Goal: Task Accomplishment & Management: Manage account settings

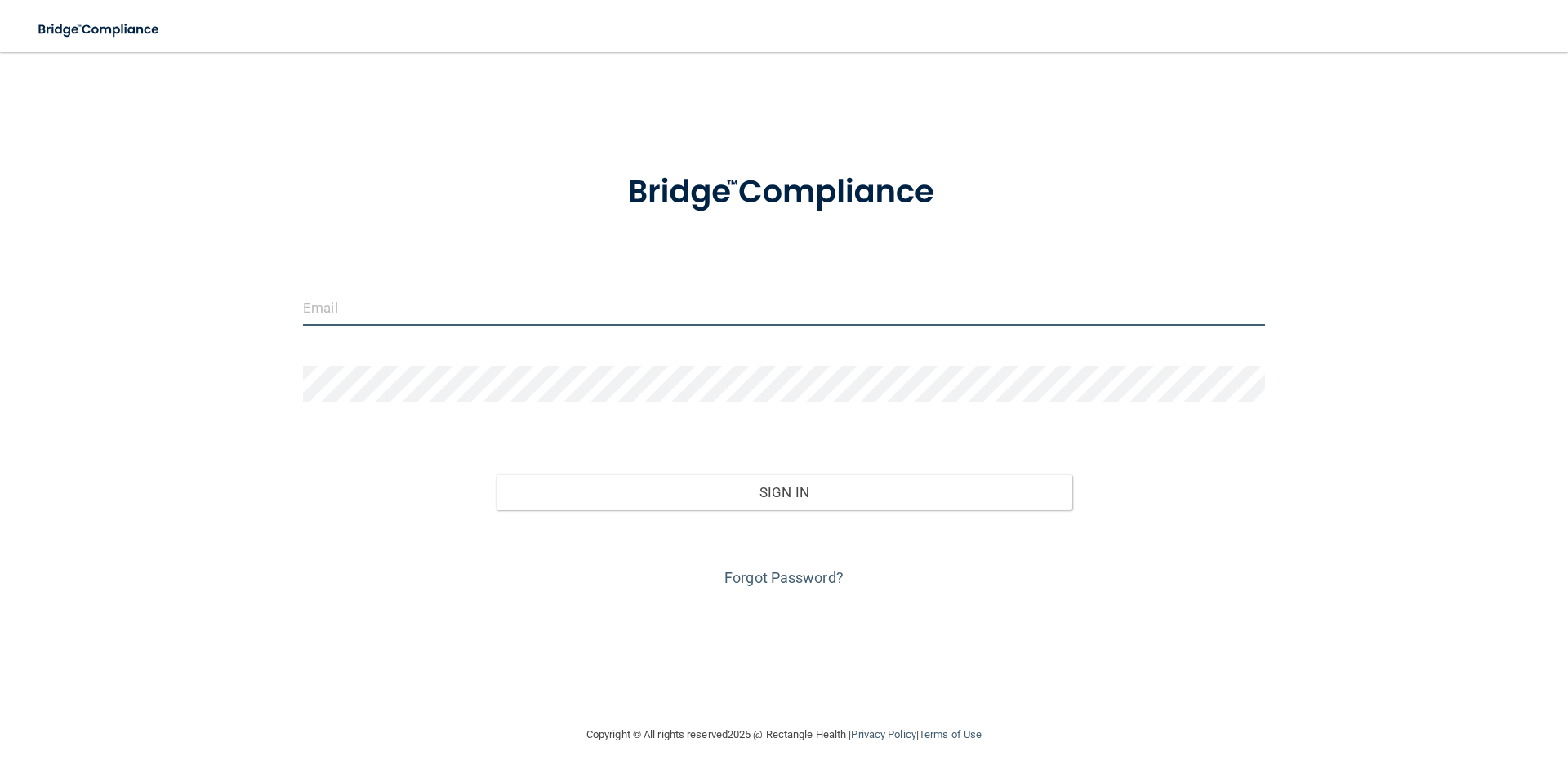
click at [422, 303] on input "email" at bounding box center [784, 307] width 962 height 36
type input "[EMAIL_ADDRESS][DOMAIN_NAME]"
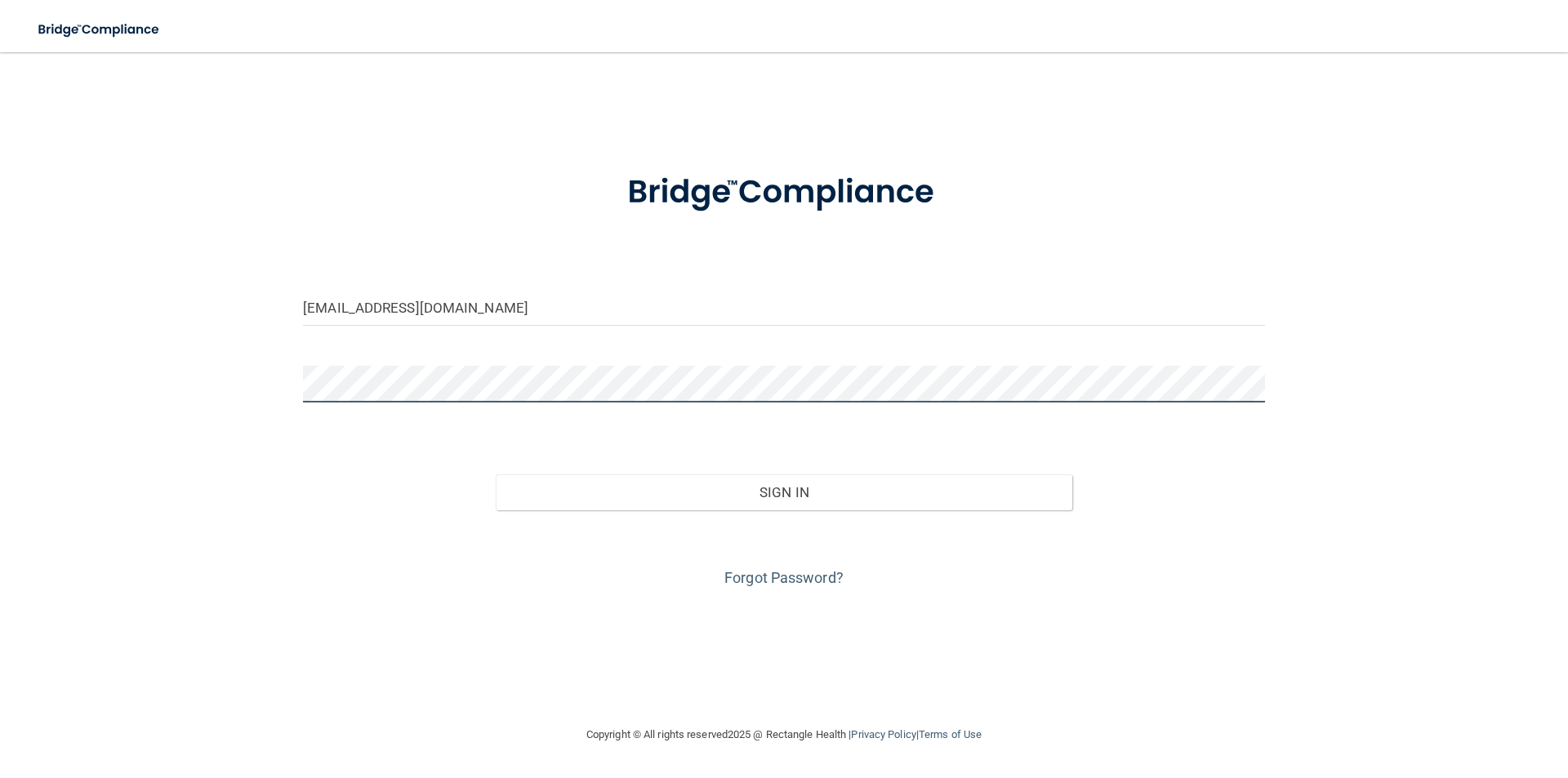
click at [495, 475] on button "Sign In" at bounding box center [784, 493] width 577 height 36
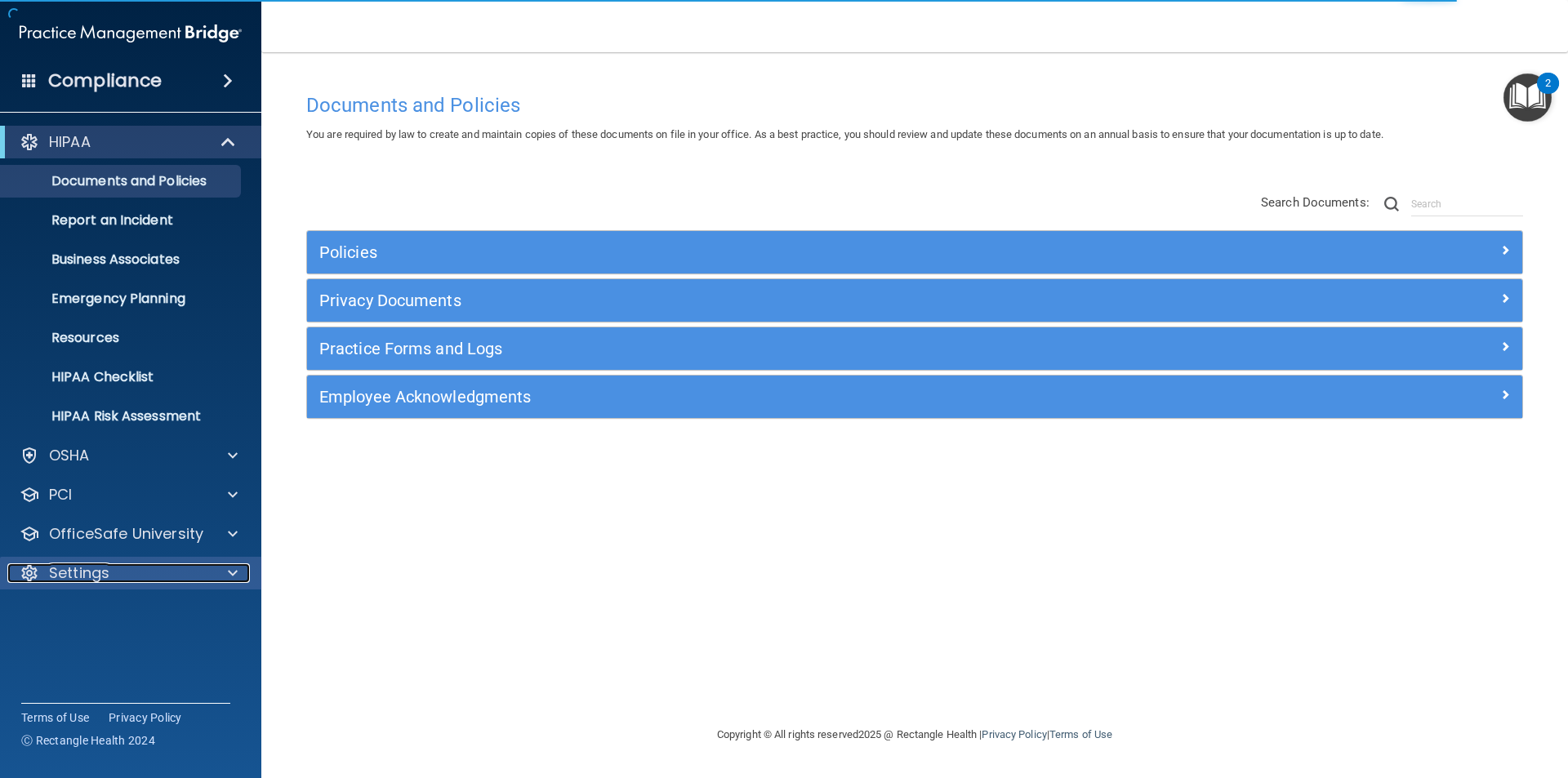
click at [129, 571] on div "Settings" at bounding box center [109, 573] width 203 height 20
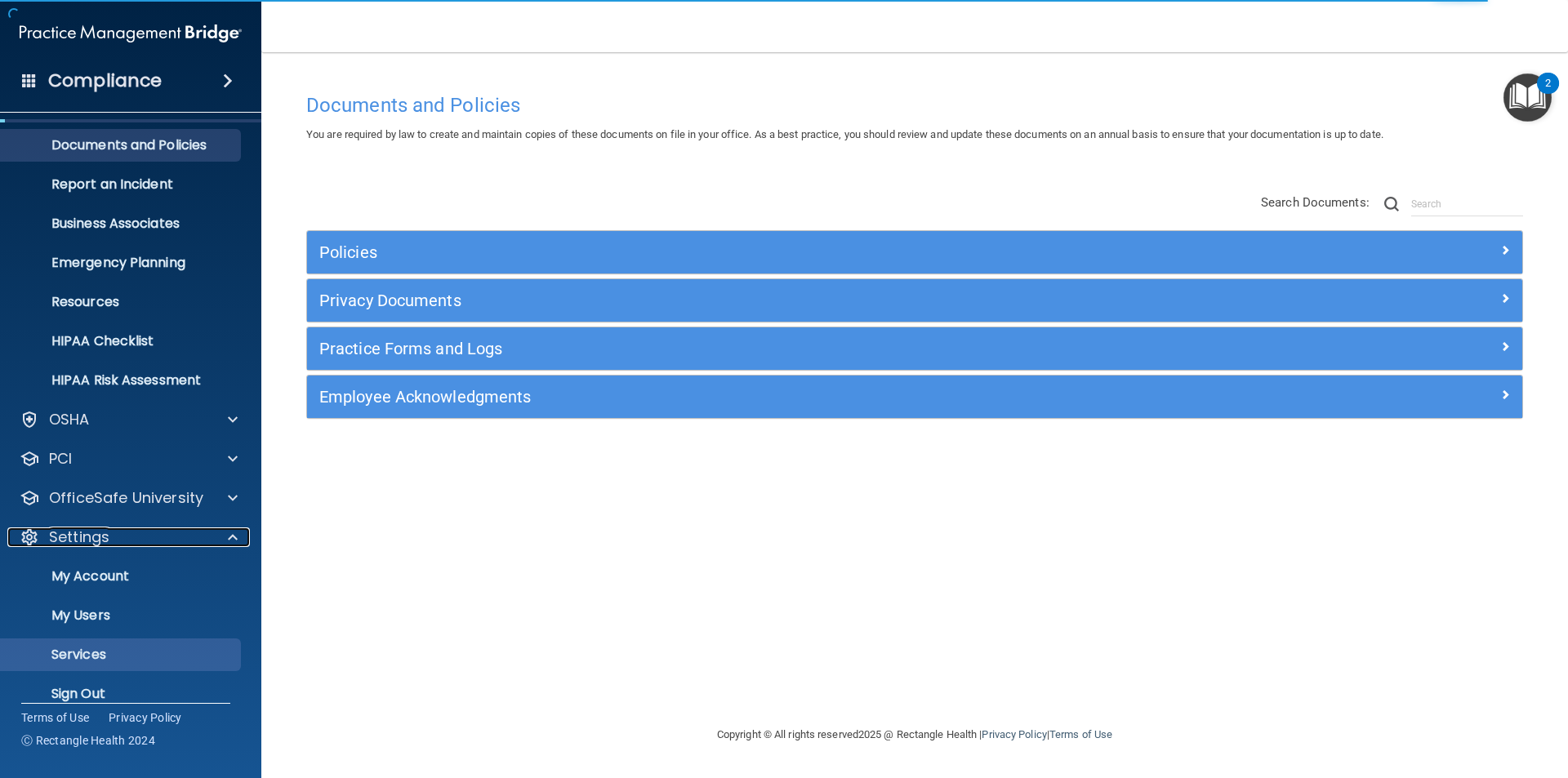
scroll to position [56, 0]
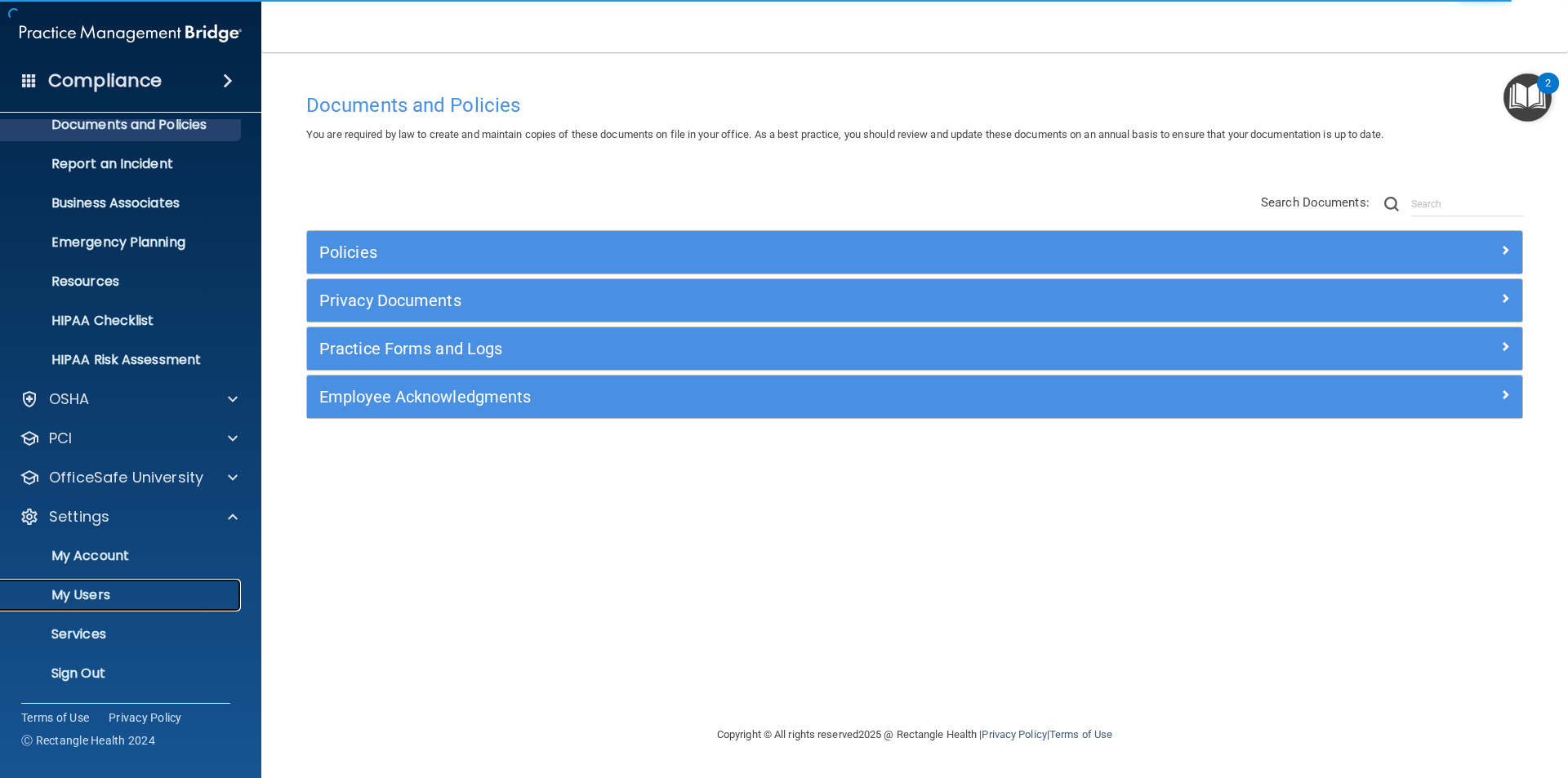
click at [109, 590] on p "My Users" at bounding box center [122, 595] width 223 height 16
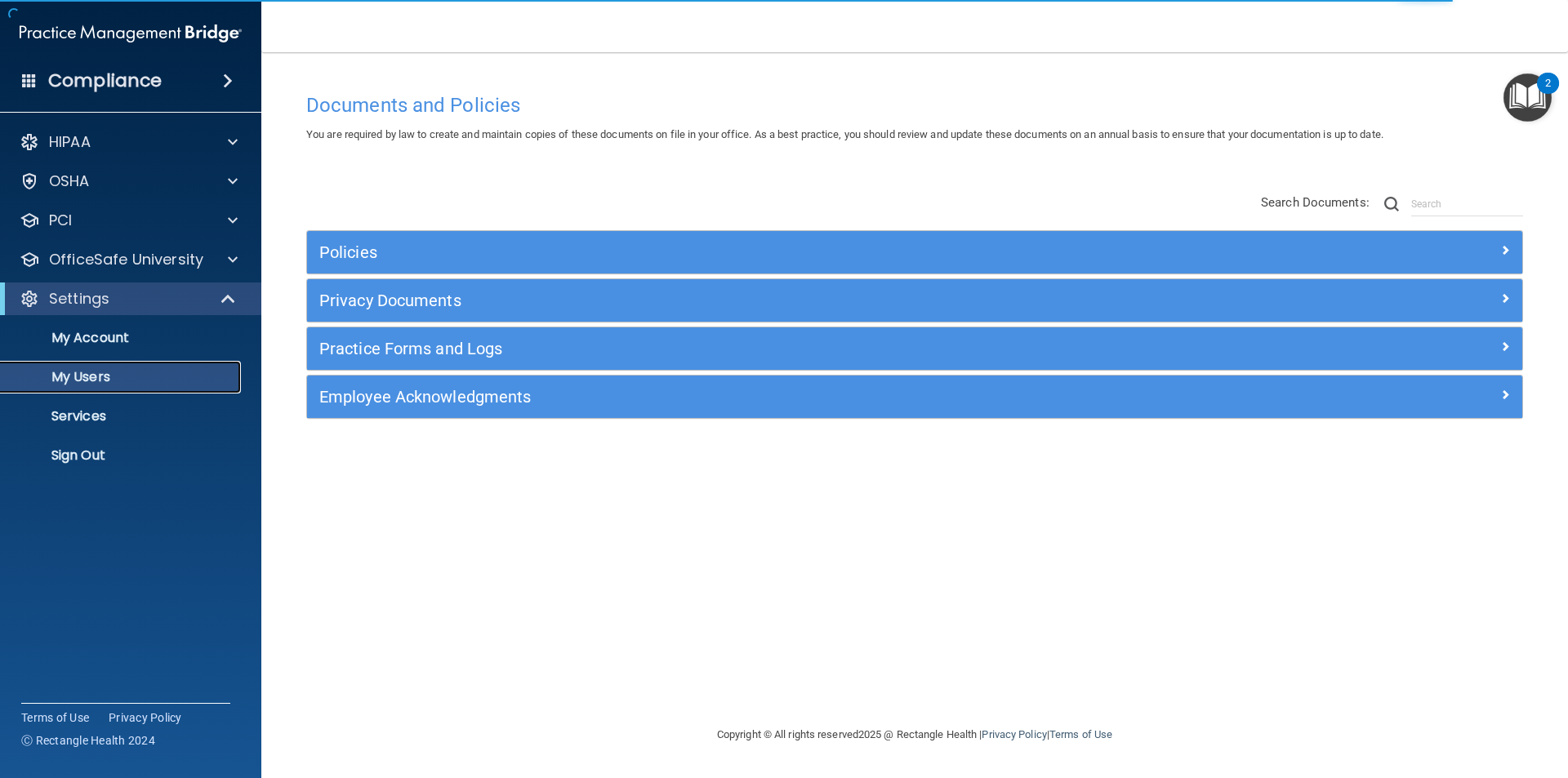
select select "20"
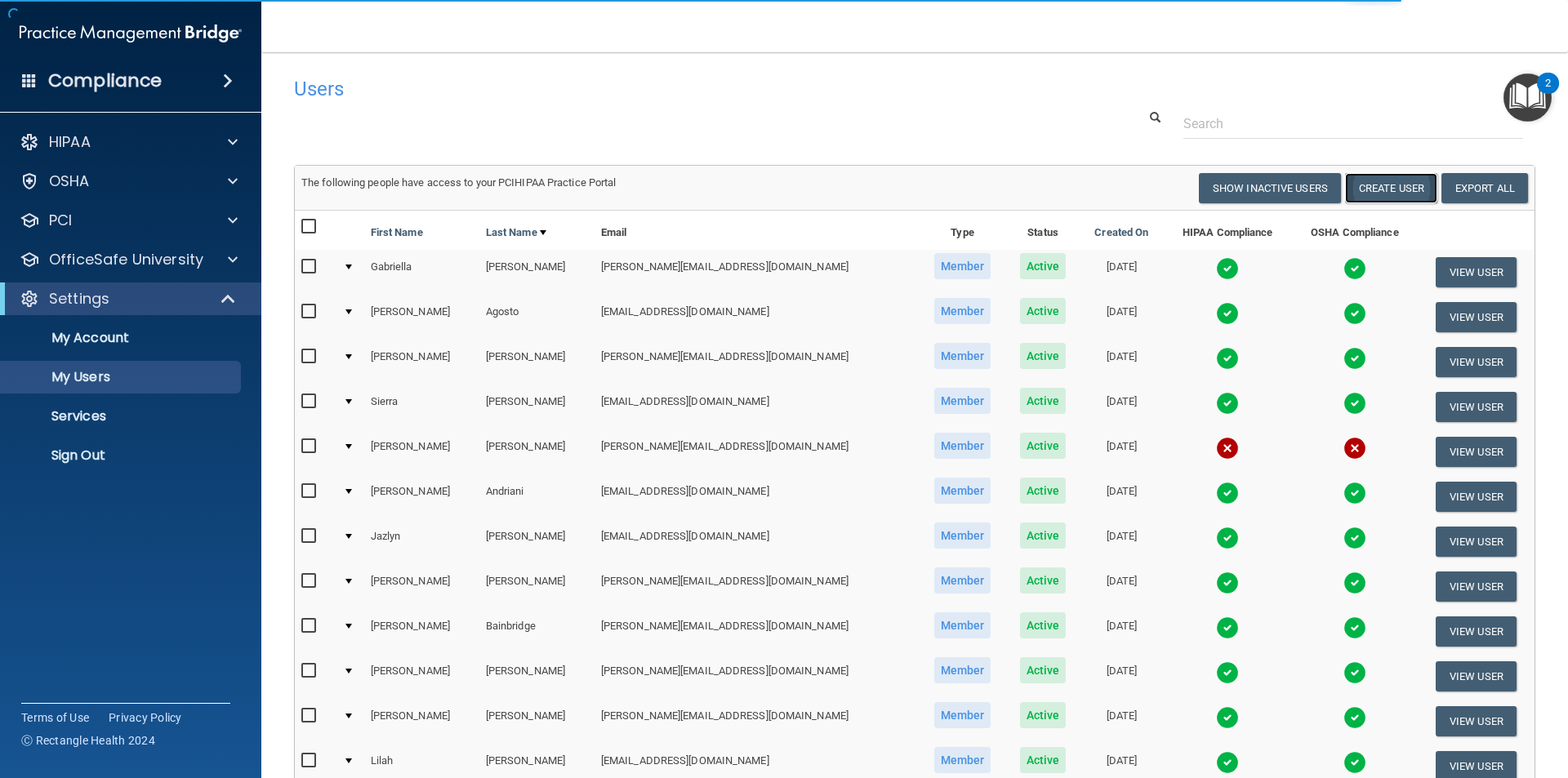
click at [1360, 191] on button "Create User" at bounding box center [1392, 188] width 92 height 30
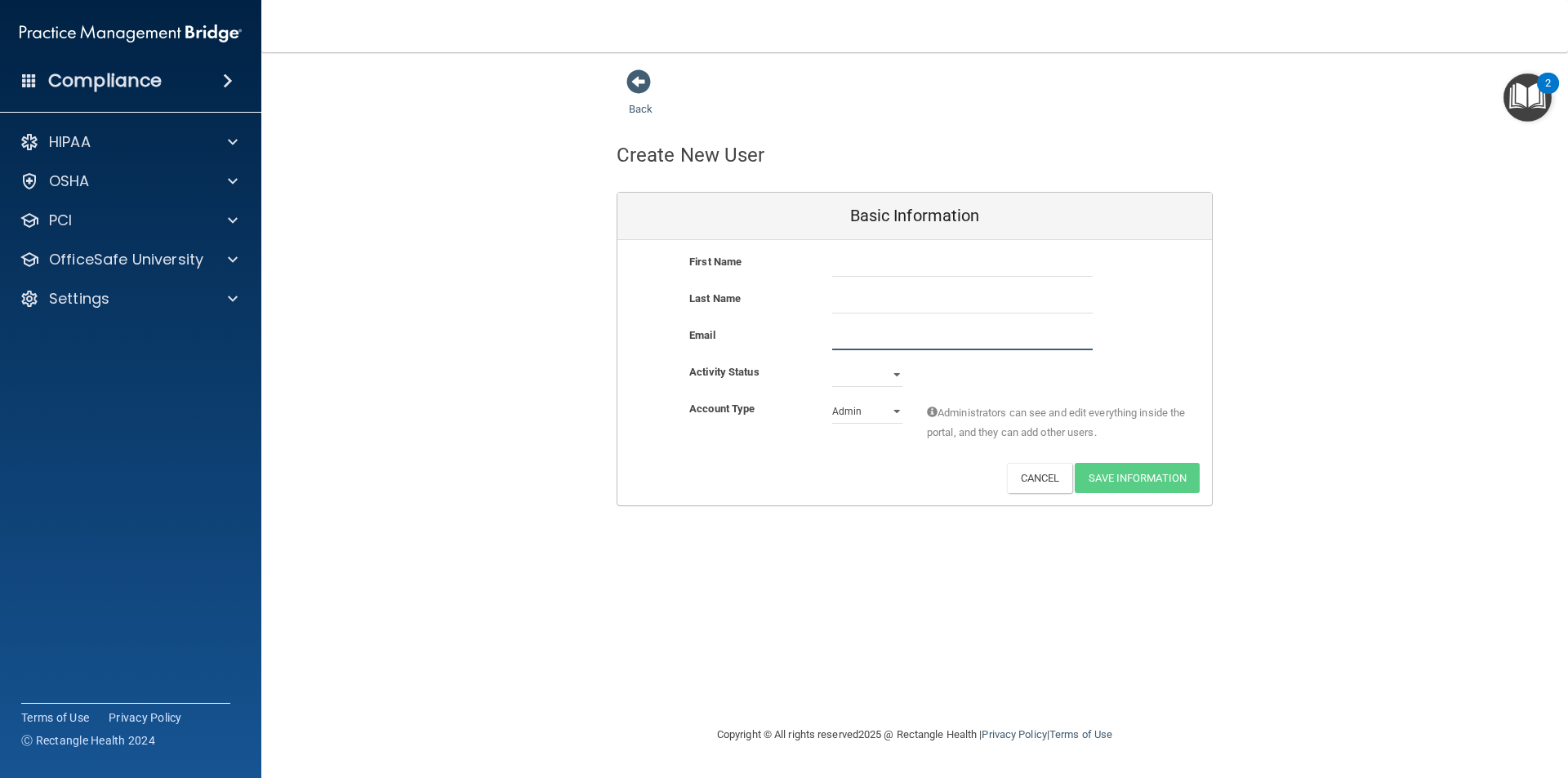
click at [837, 343] on input "email" at bounding box center [962, 338] width 261 height 25
paste input "[PERSON_NAME][EMAIL_ADDRESS][DOMAIN_NAME]"
type input "[PERSON_NAME][EMAIL_ADDRESS][DOMAIN_NAME]"
click at [870, 259] on input "text" at bounding box center [962, 265] width 261 height 25
type input "[PERSON_NAME]"
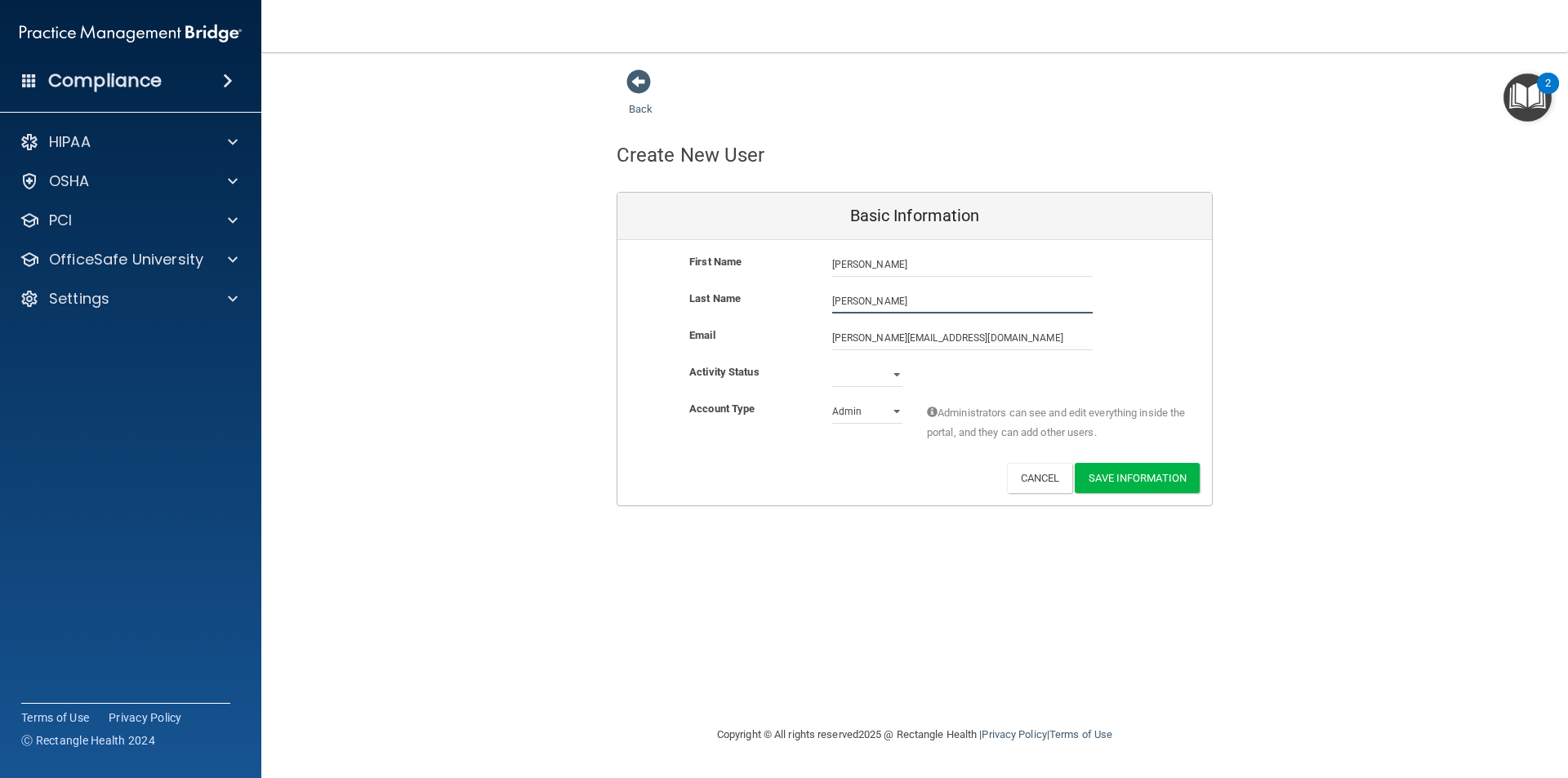
type input "[PERSON_NAME]"
click at [872, 376] on select "Active Inactive" at bounding box center [867, 375] width 70 height 25
select select "active"
click at [832, 363] on select "Active Inactive" at bounding box center [867, 375] width 70 height 25
click at [864, 418] on select "Admin Member" at bounding box center [867, 412] width 70 height 25
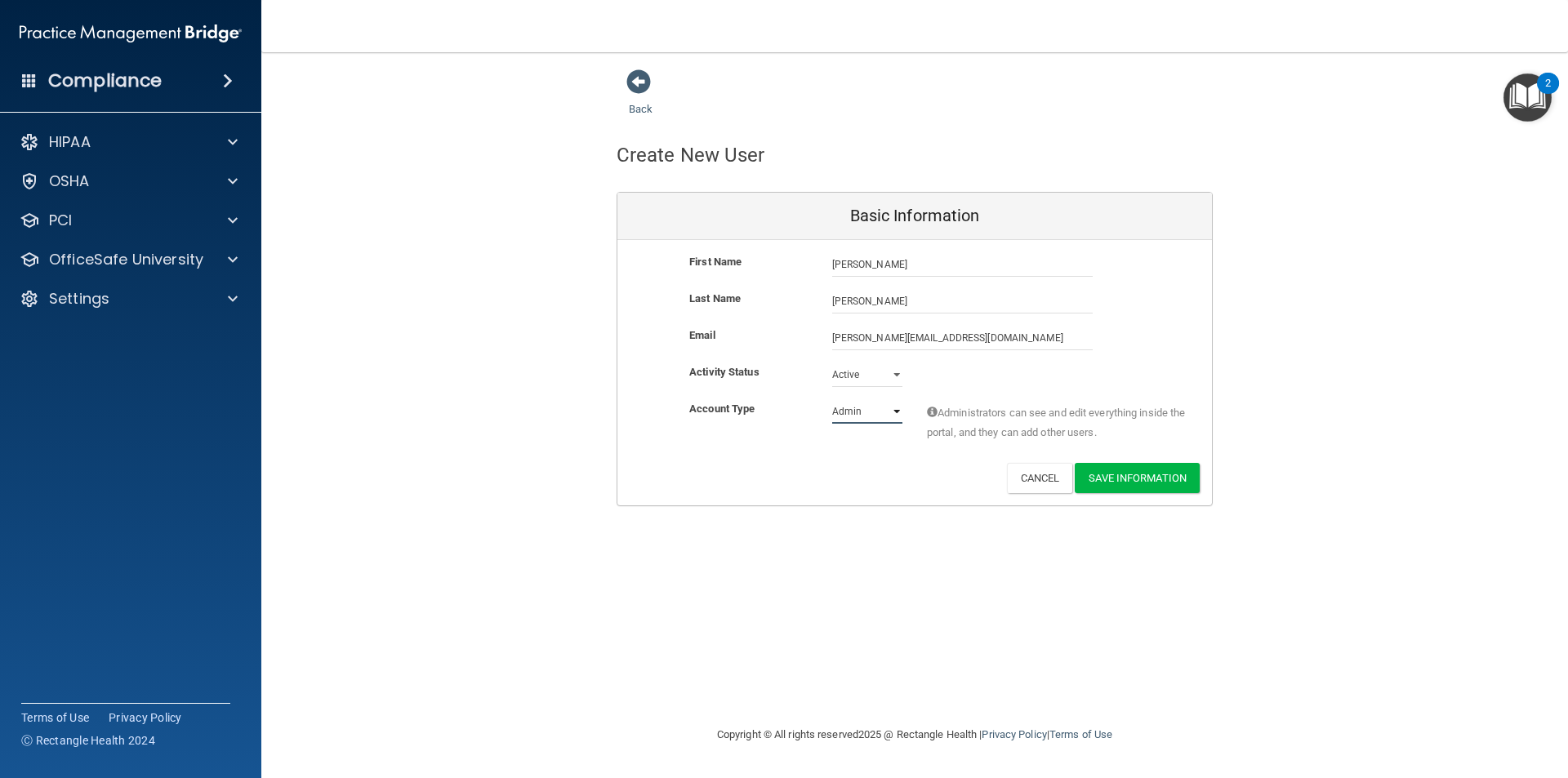
select select "practice_member"
click at [832, 399] on select "Admin Member" at bounding box center [867, 412] width 70 height 25
click at [1146, 476] on button "Save Information" at bounding box center [1138, 478] width 125 height 30
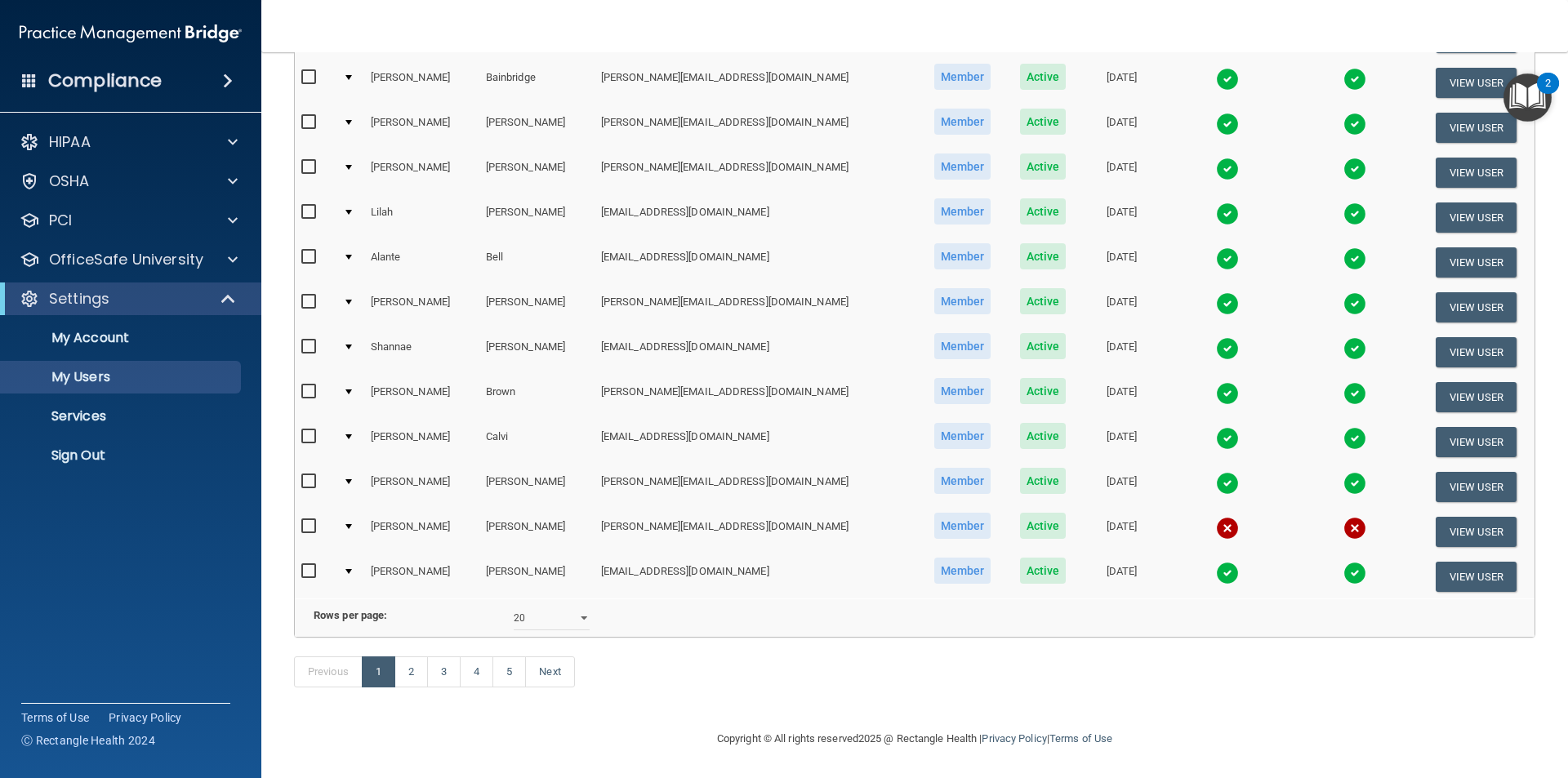
scroll to position [636, 0]
click at [580, 608] on select "10 20 30 40 all" at bounding box center [551, 618] width 76 height 25
select select "89"
click at [514, 606] on select "10 20 30 40 all" at bounding box center [551, 618] width 76 height 25
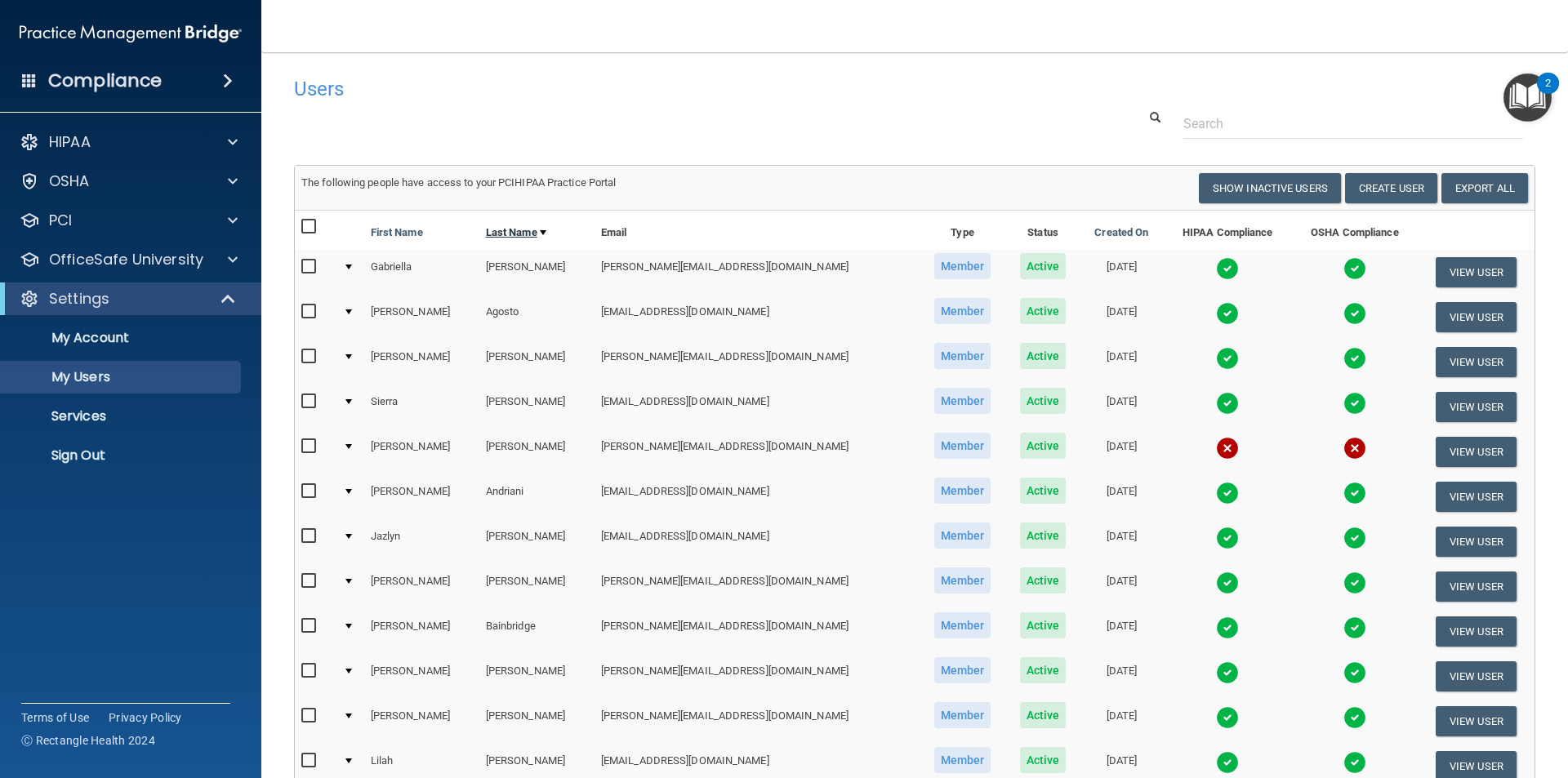
click at [523, 229] on link "Last Name" at bounding box center [516, 233] width 60 height 20
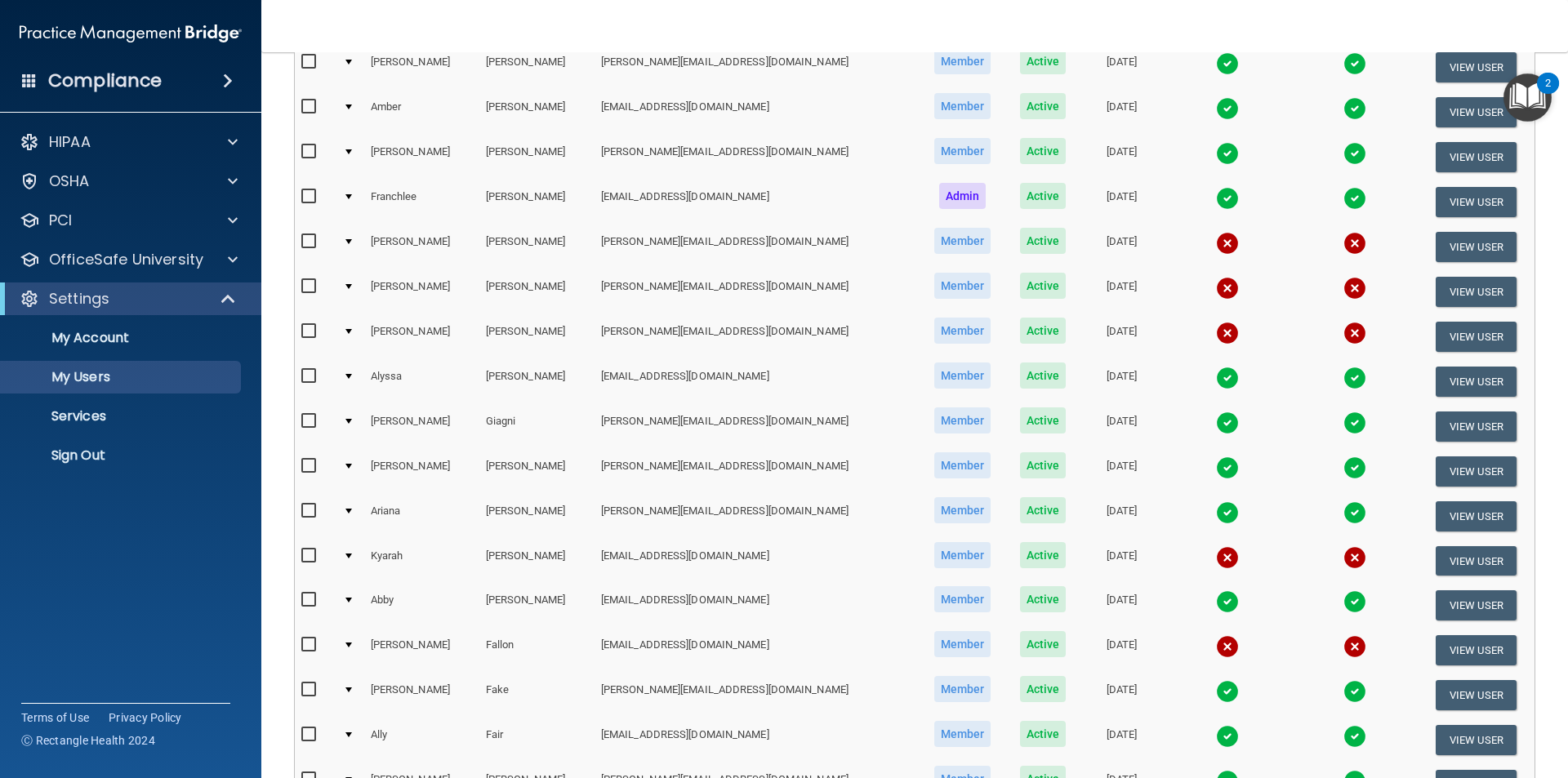
scroll to position [2205, 0]
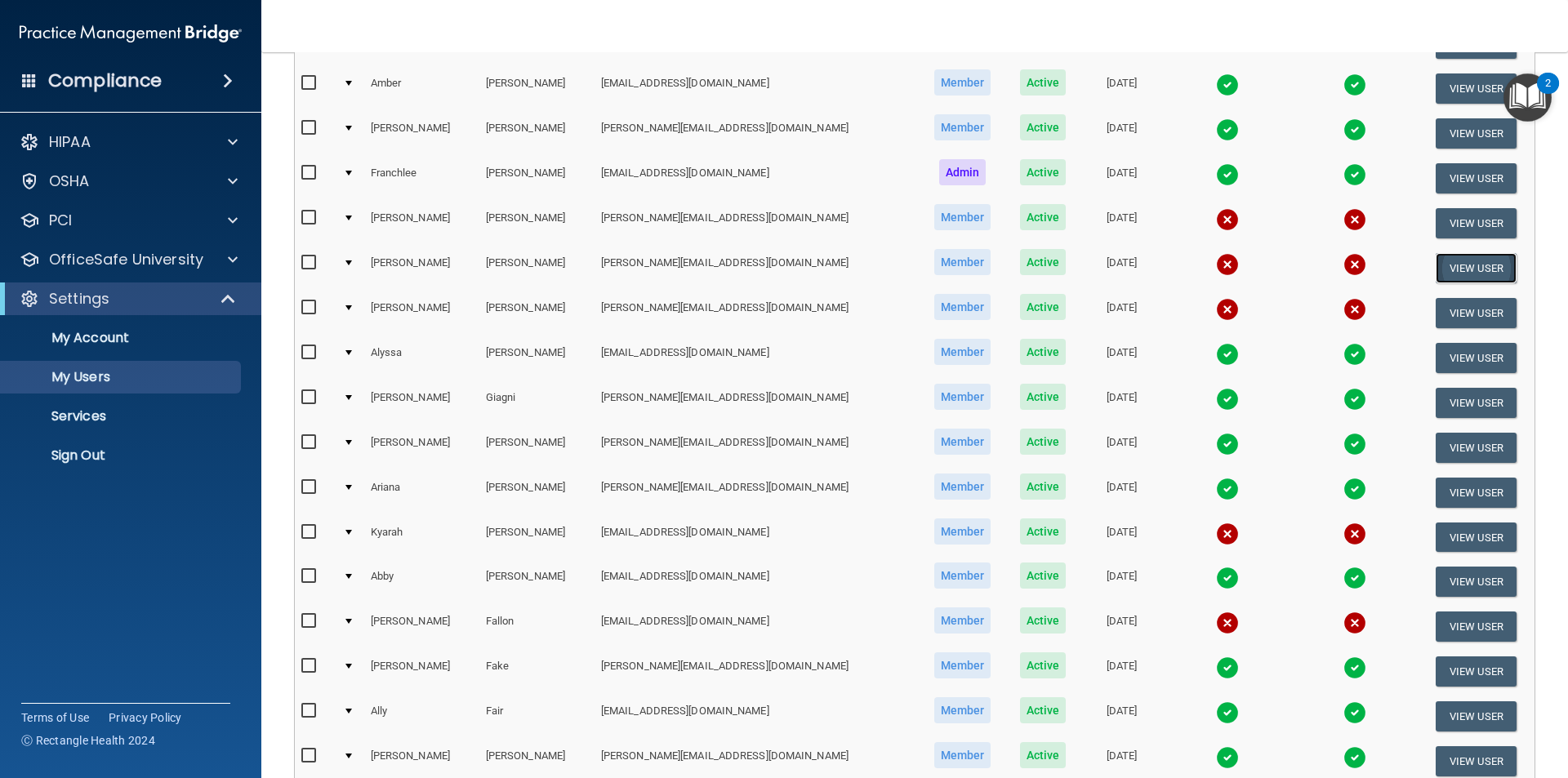
click at [1466, 269] on button "View User" at bounding box center [1476, 269] width 81 height 30
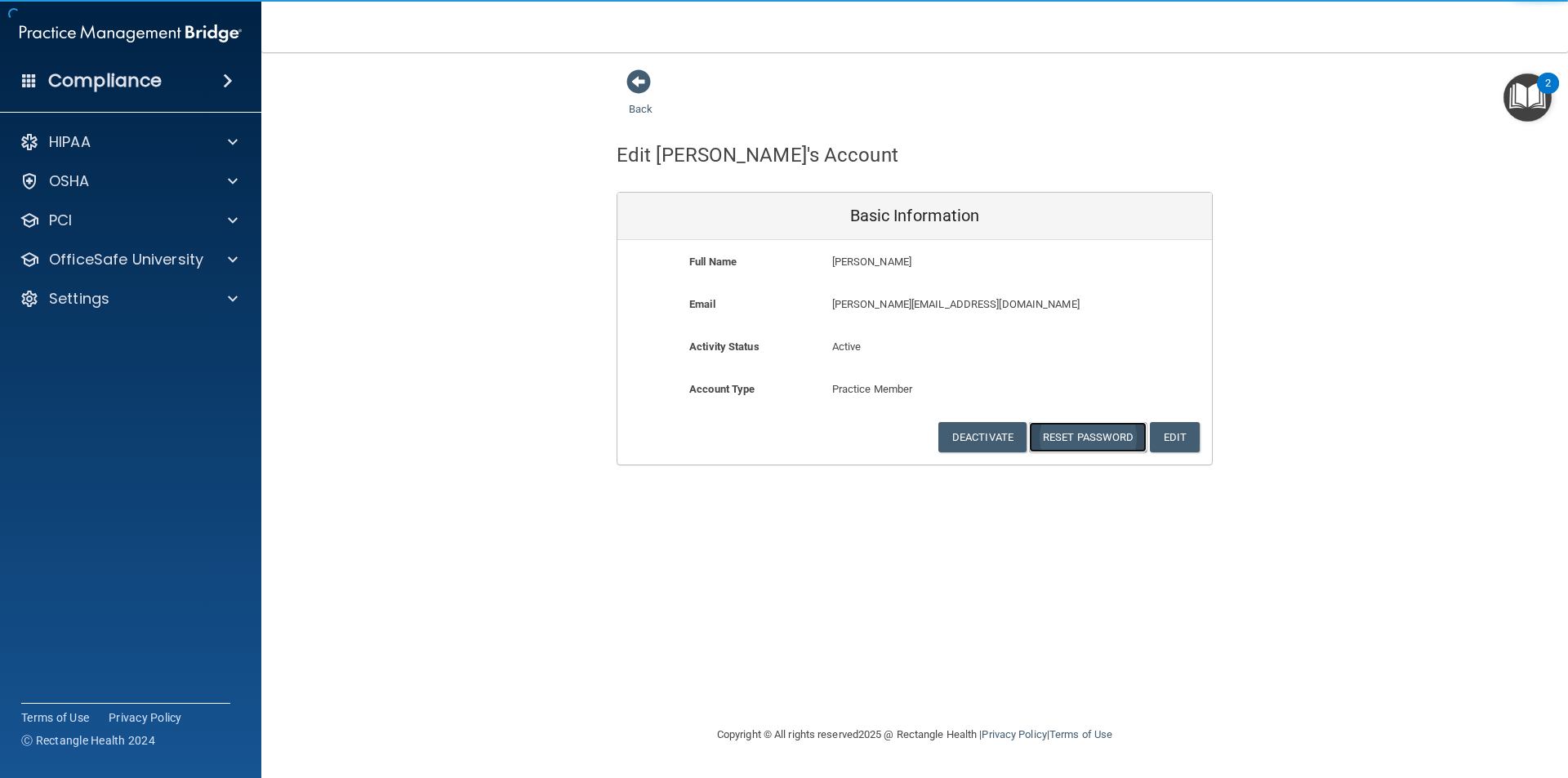
click at [1098, 439] on button "Reset Password" at bounding box center [1088, 437] width 117 height 30
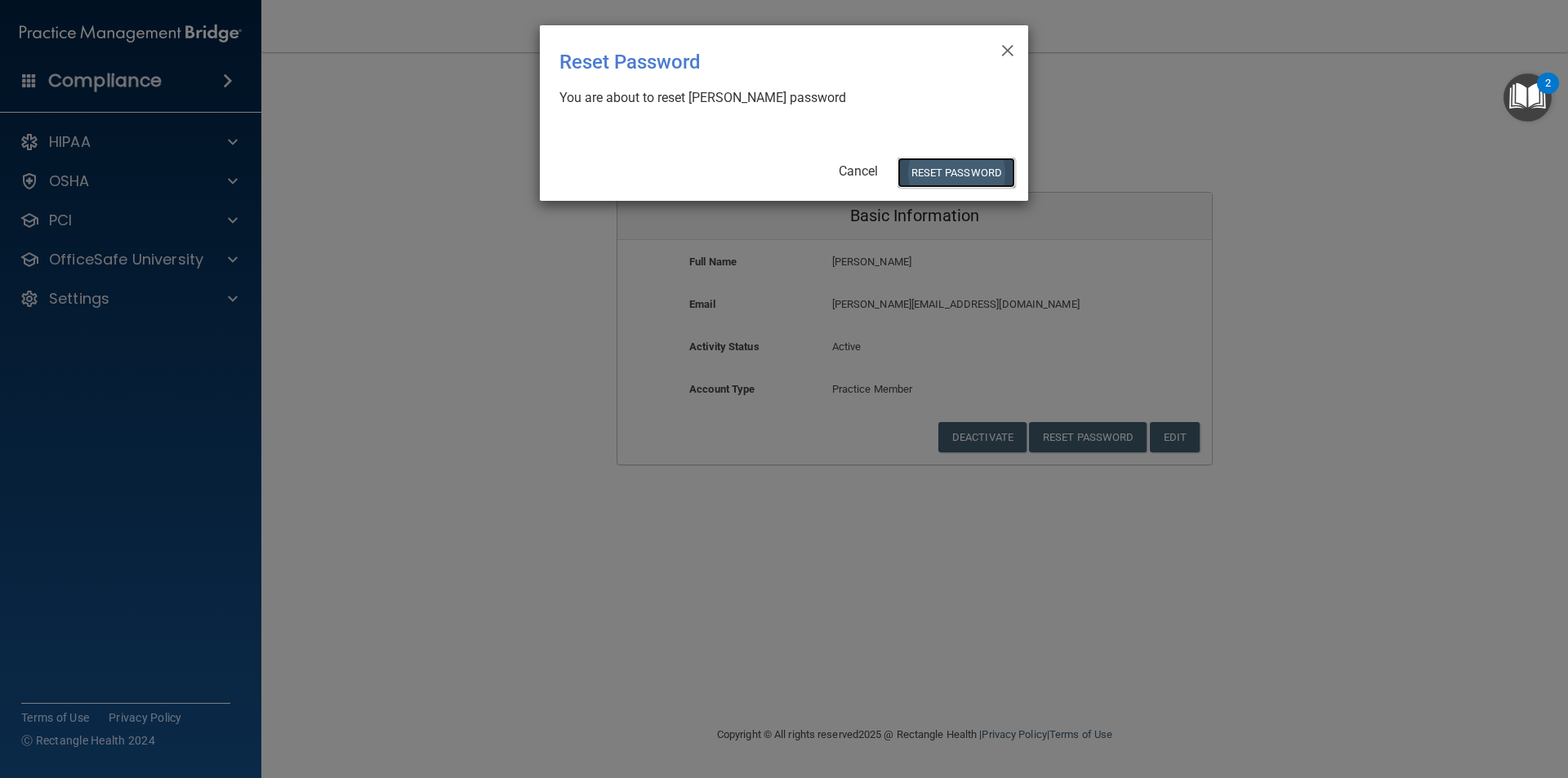
click at [932, 172] on button "Reset Password" at bounding box center [956, 172] width 117 height 30
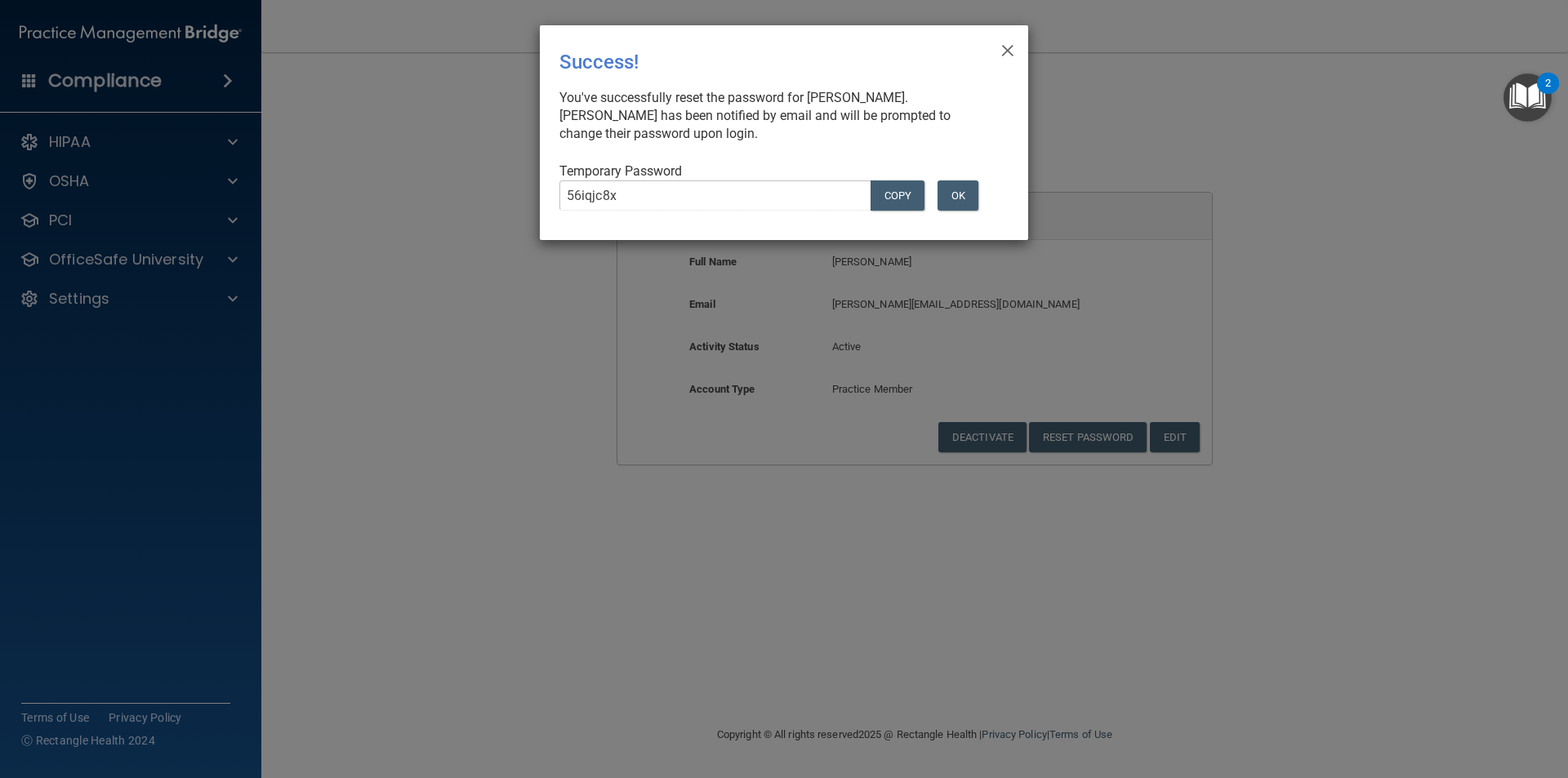
click at [557, 202] on div "56iqjc8x COPY" at bounding box center [739, 202] width 384 height 44
click at [952, 198] on button "OK" at bounding box center [958, 196] width 41 height 30
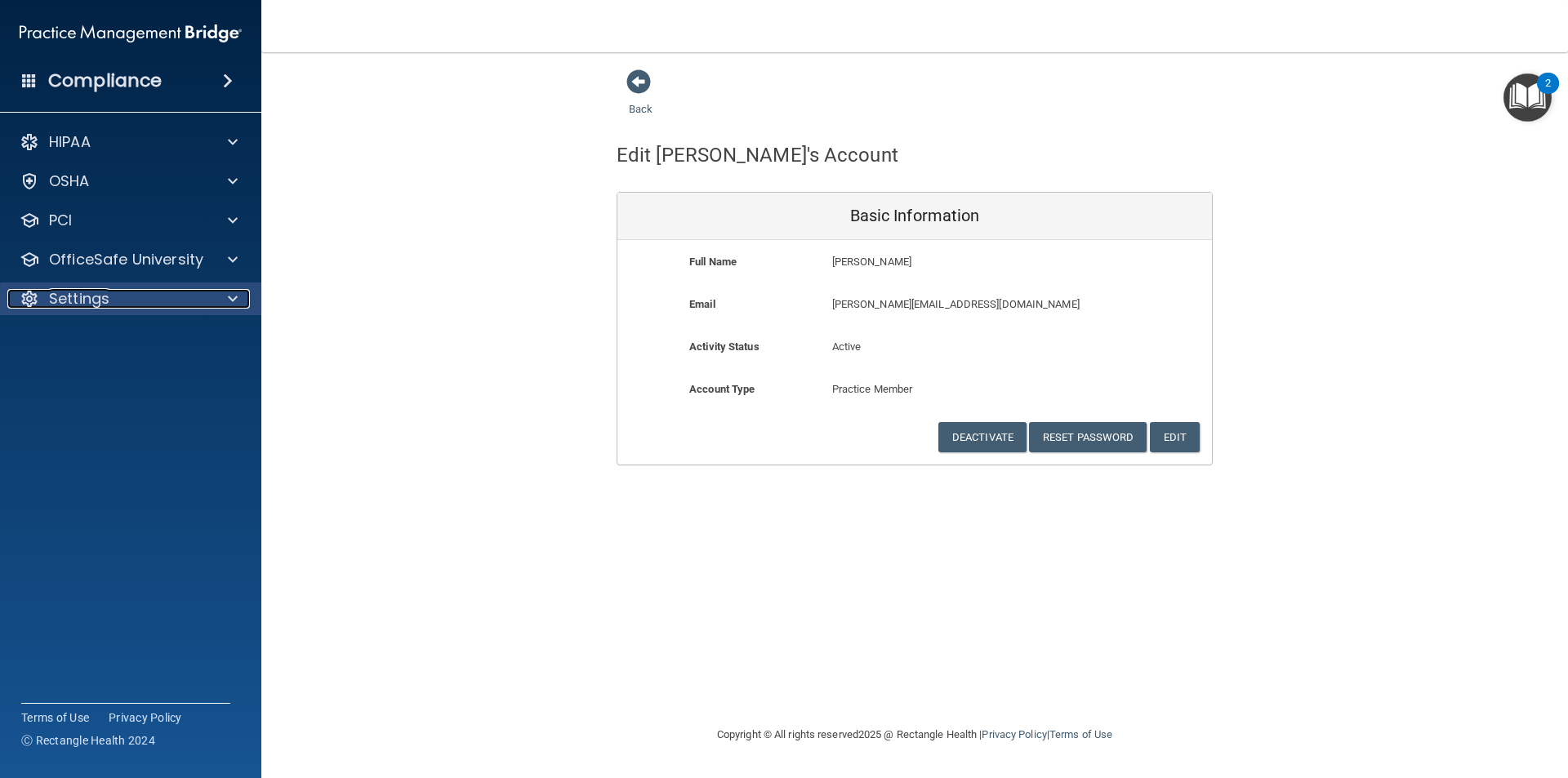
click at [107, 295] on p "Settings" at bounding box center [79, 299] width 60 height 20
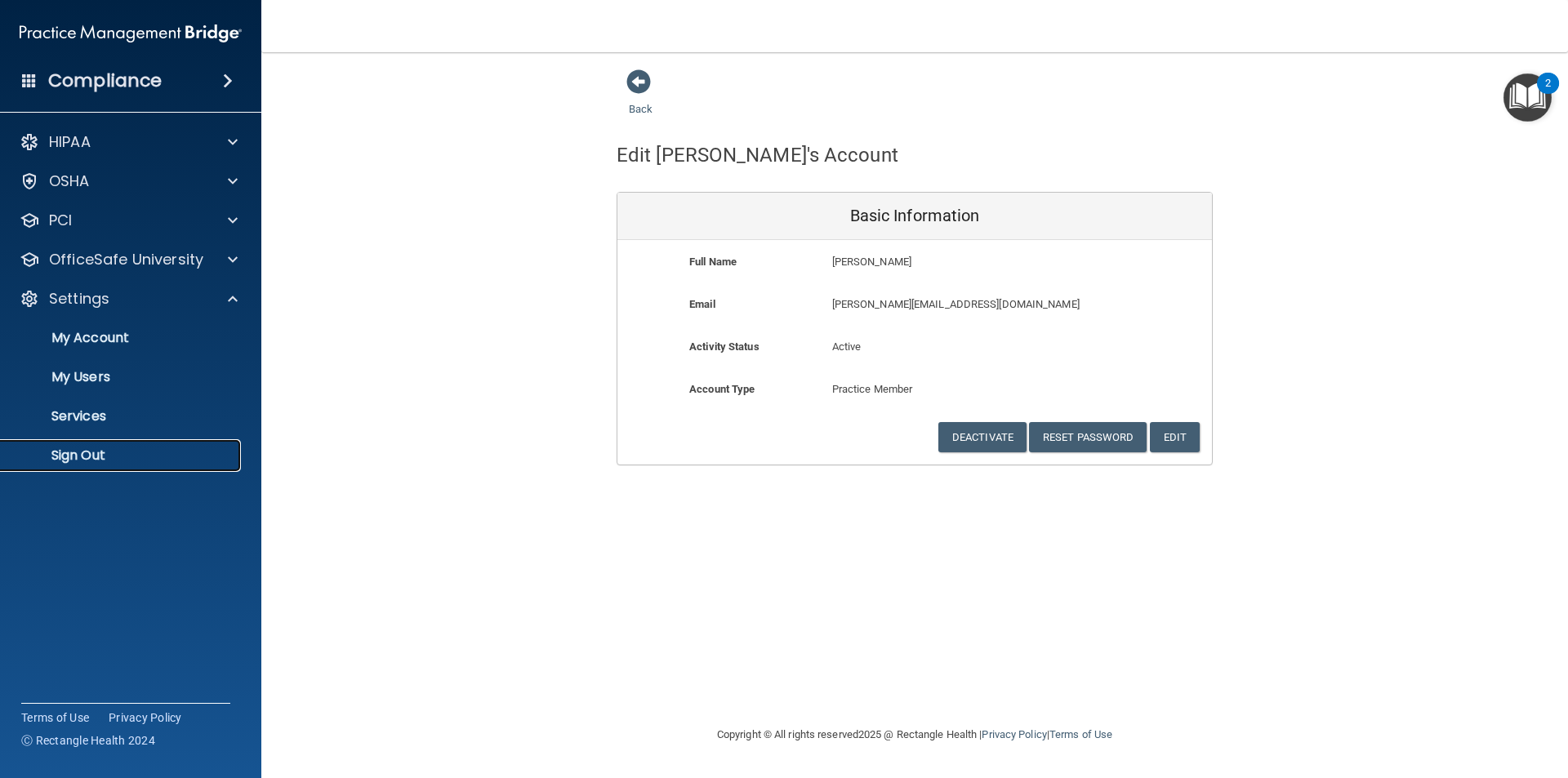
click at [106, 445] on link "Sign Out" at bounding box center [112, 455] width 257 height 33
